Goal: Register for event/course

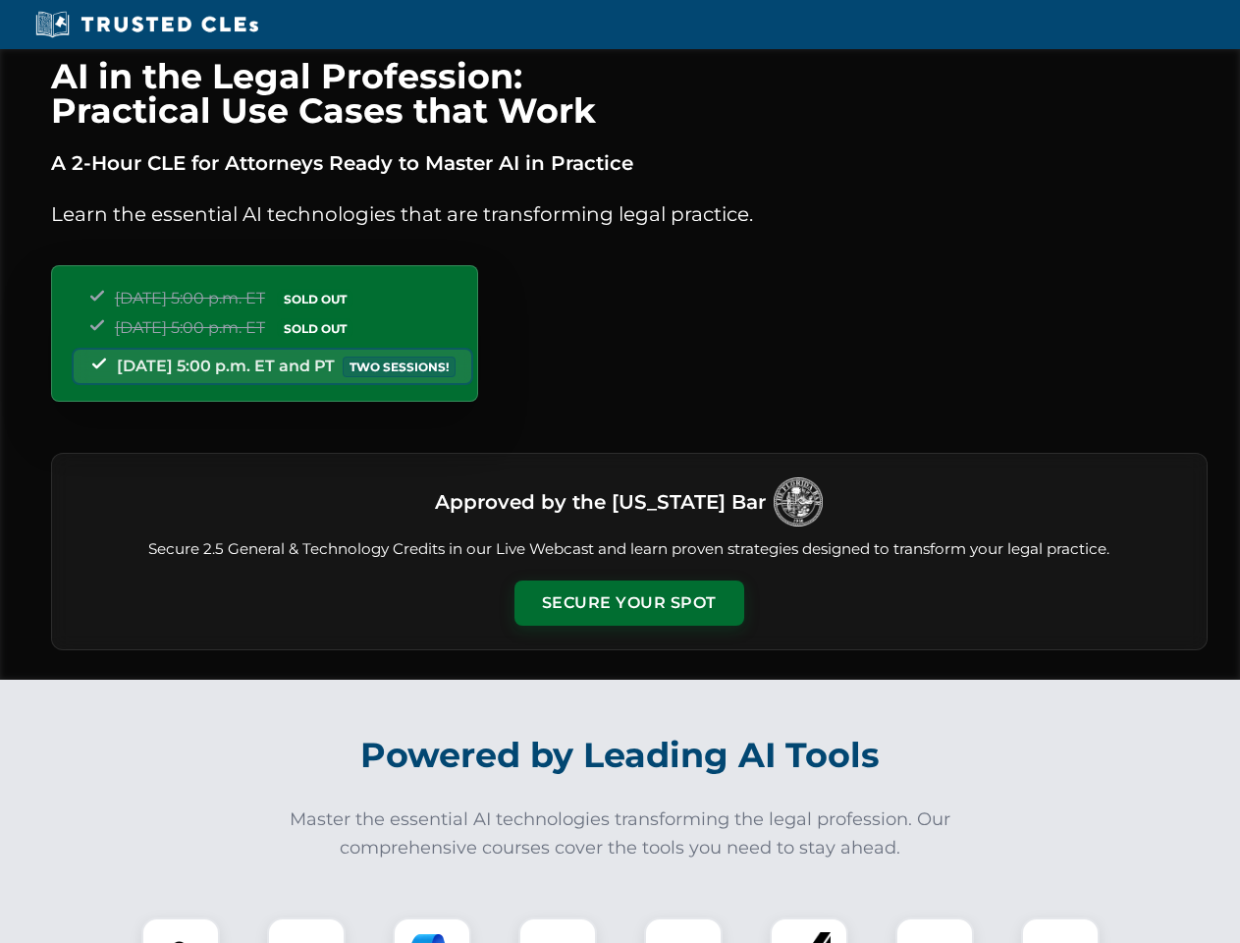
click at [628, 603] on button "Secure Your Spot" at bounding box center [629, 602] width 230 height 45
click at [181, 930] on img at bounding box center [180, 956] width 57 height 57
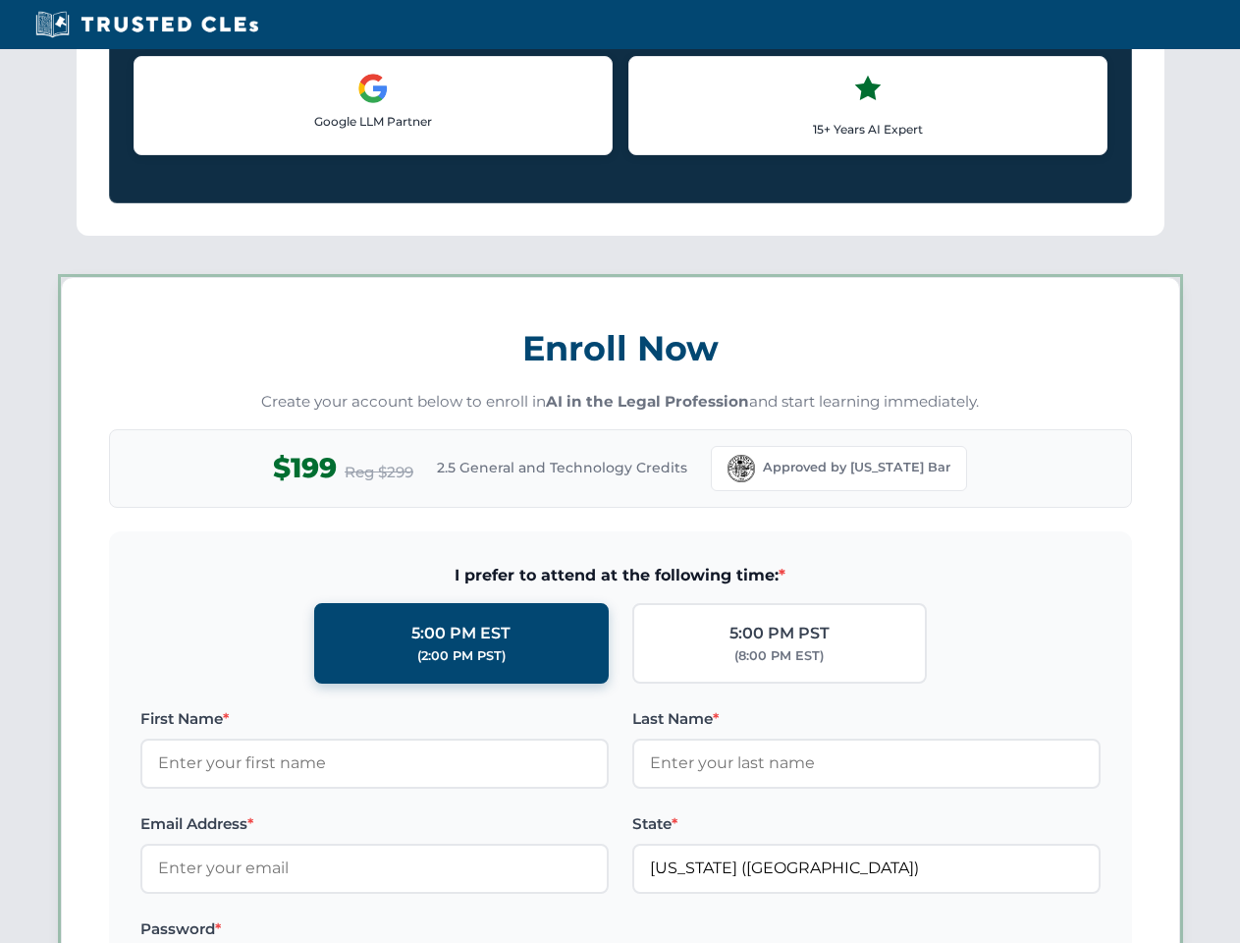
click at [558, 930] on label "Password *" at bounding box center [374, 929] width 468 height 24
